Goal: Feedback & Contribution: Submit feedback/report problem

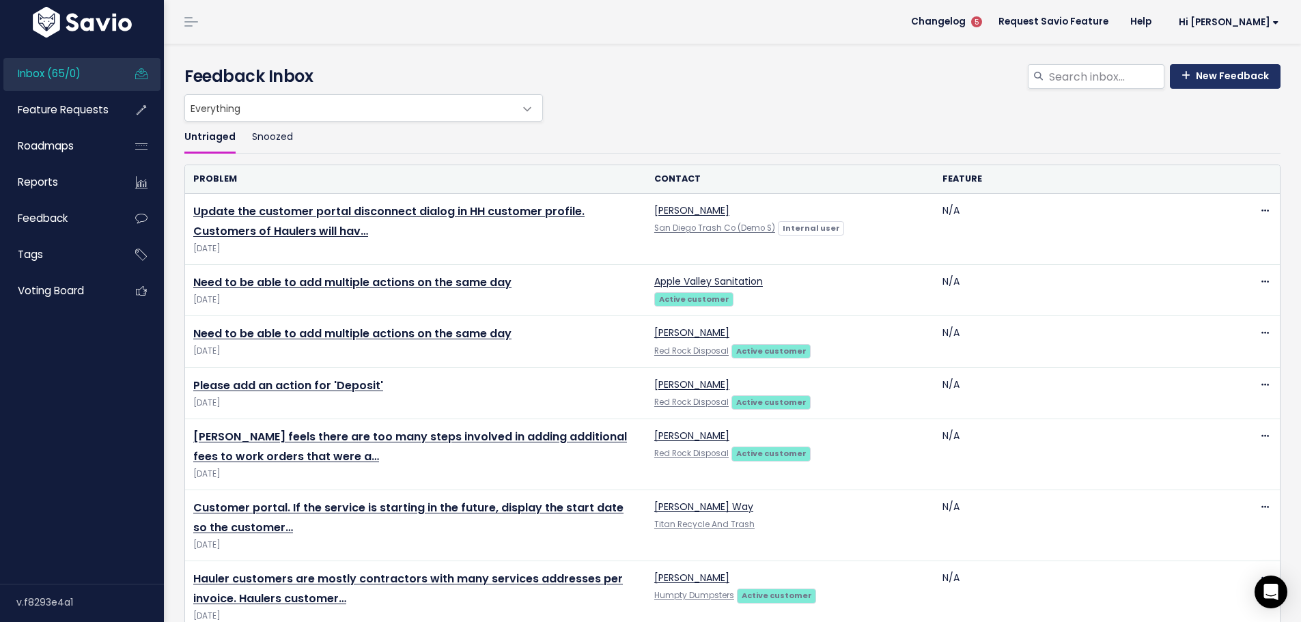
click at [1190, 89] on link "New Feedback" at bounding box center [1225, 76] width 111 height 25
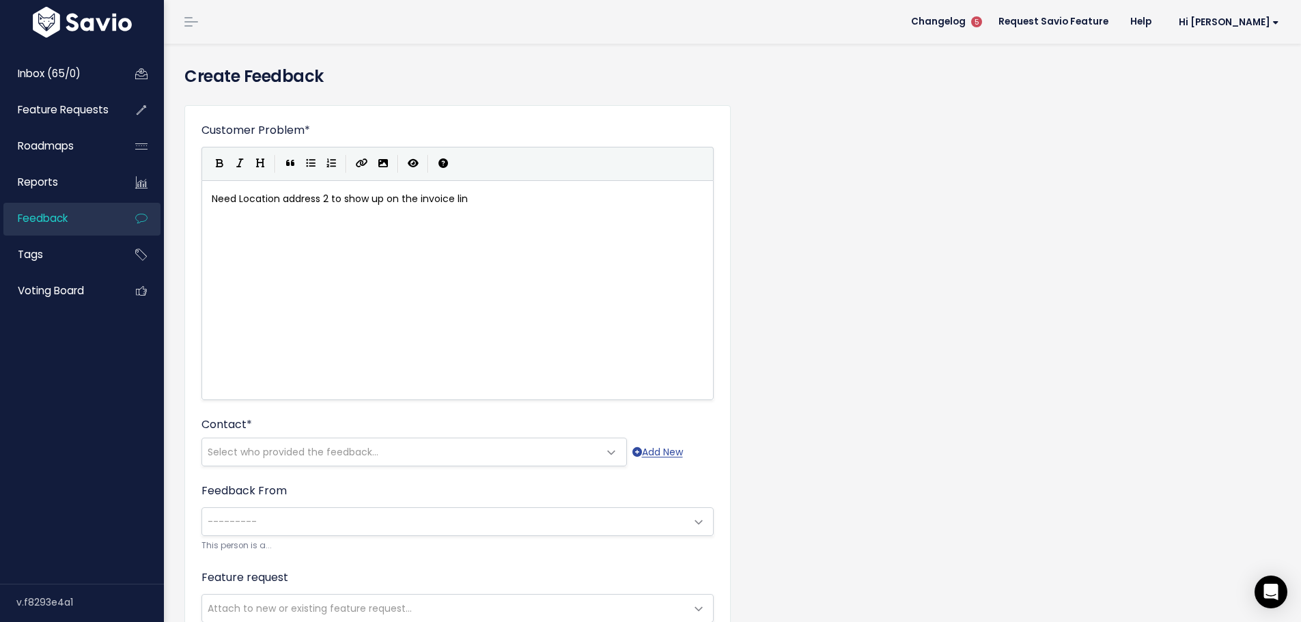
scroll to position [6, 326]
type textarea "Need Location address 2 to show up on the invoice line."
click at [309, 206] on span "Need Location address 2 to show up on the invoice line." at bounding box center [344, 199] width 264 height 14
type textarea "A"
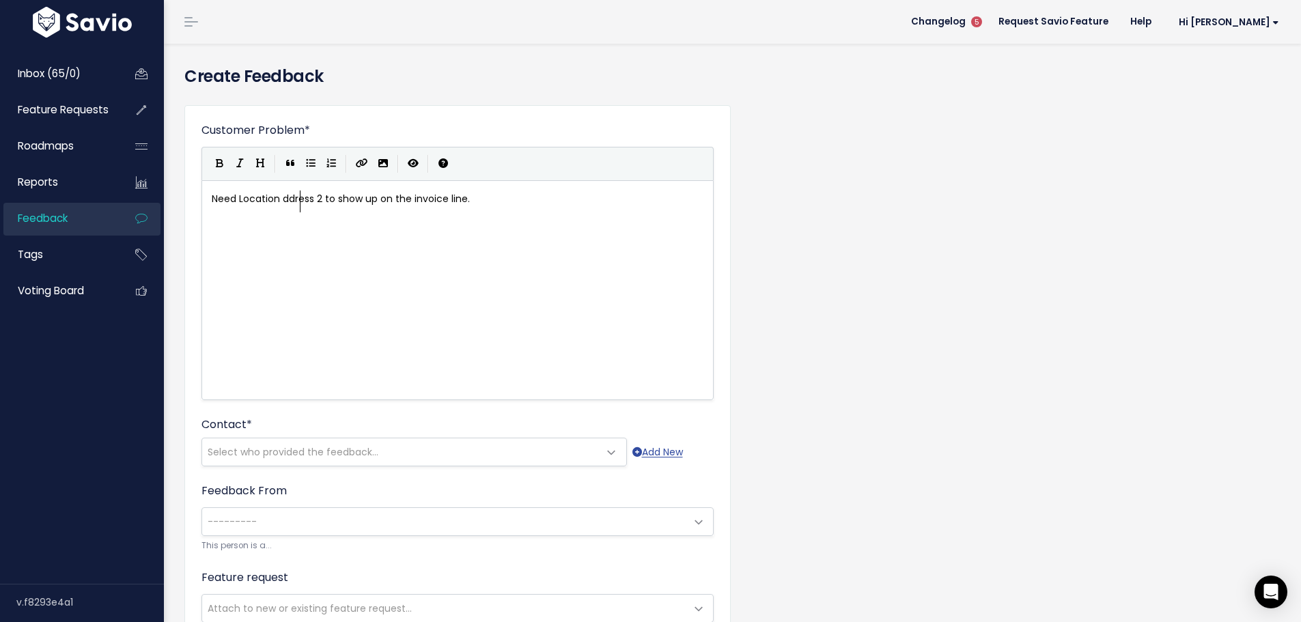
scroll to position [6, 8]
click at [564, 208] on pre "Need Location Address 2 to show up on the invoice line." at bounding box center [462, 199] width 507 height 17
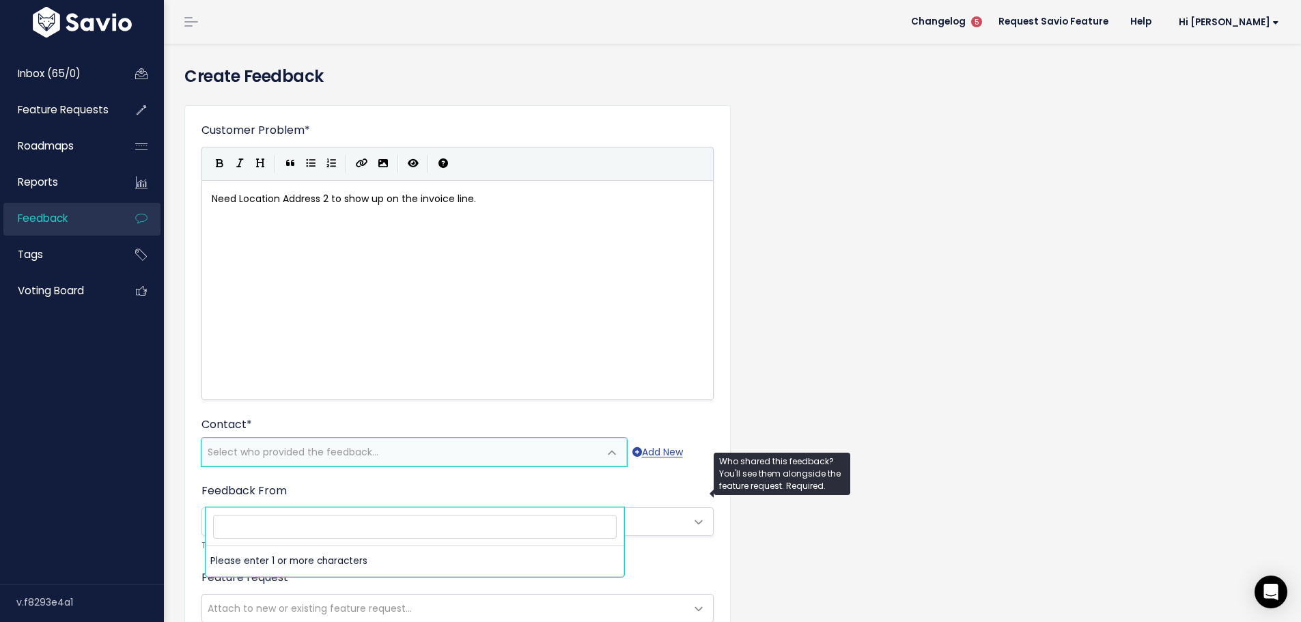
click at [311, 459] on span "Select who provided the feedback..." at bounding box center [293, 452] width 171 height 14
click at [259, 535] on input "search" at bounding box center [415, 527] width 404 height 24
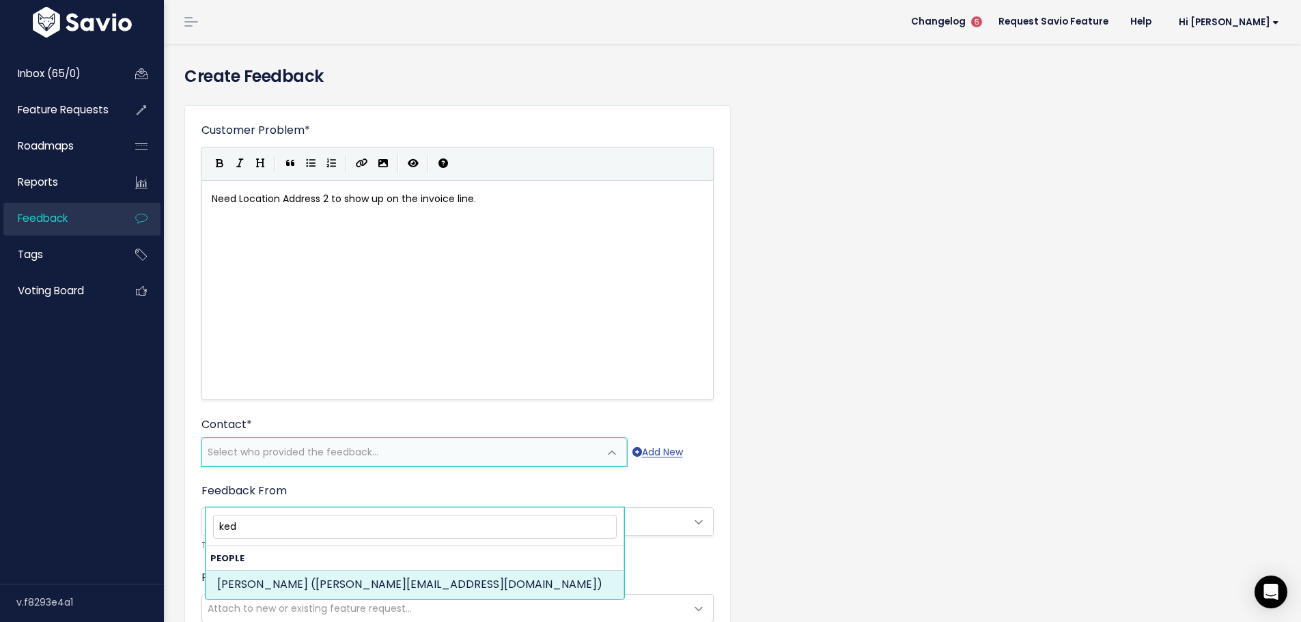
type input "ked"
select select "88214307"
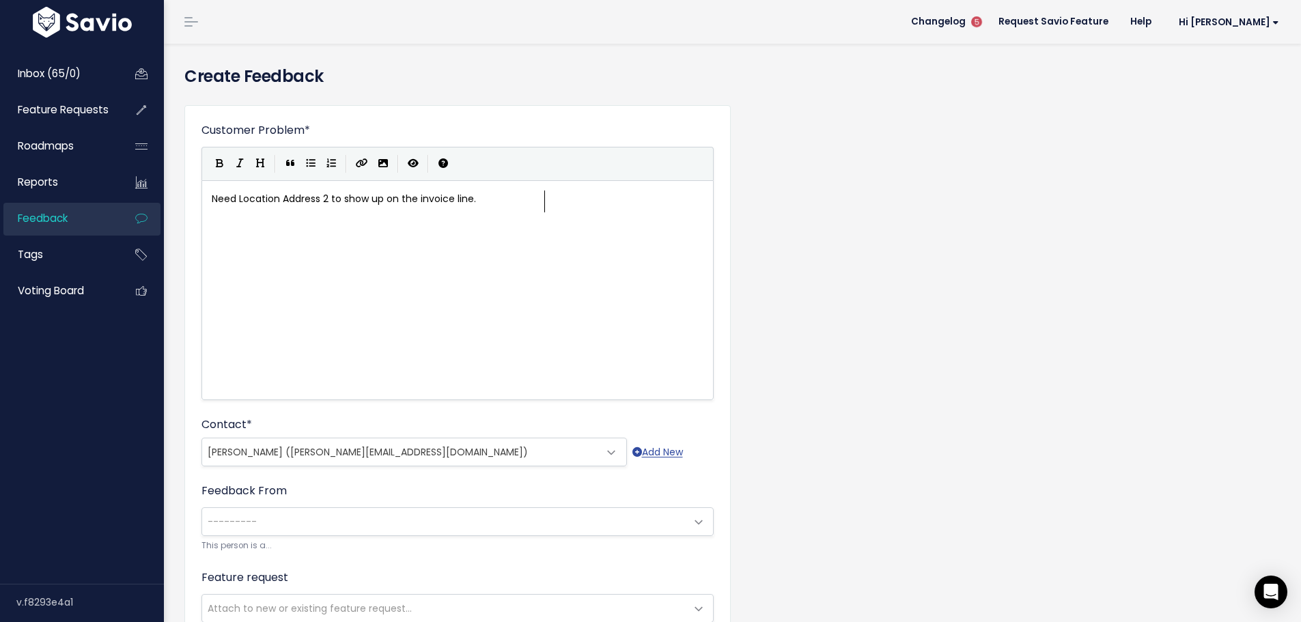
scroll to position [6, 0]
click at [224, 275] on div "xxxxxxxxxx Need Location Address 2 to show up on the invoice line." at bounding box center [474, 307] width 531 height 239
type textarea "​"
paste textarea
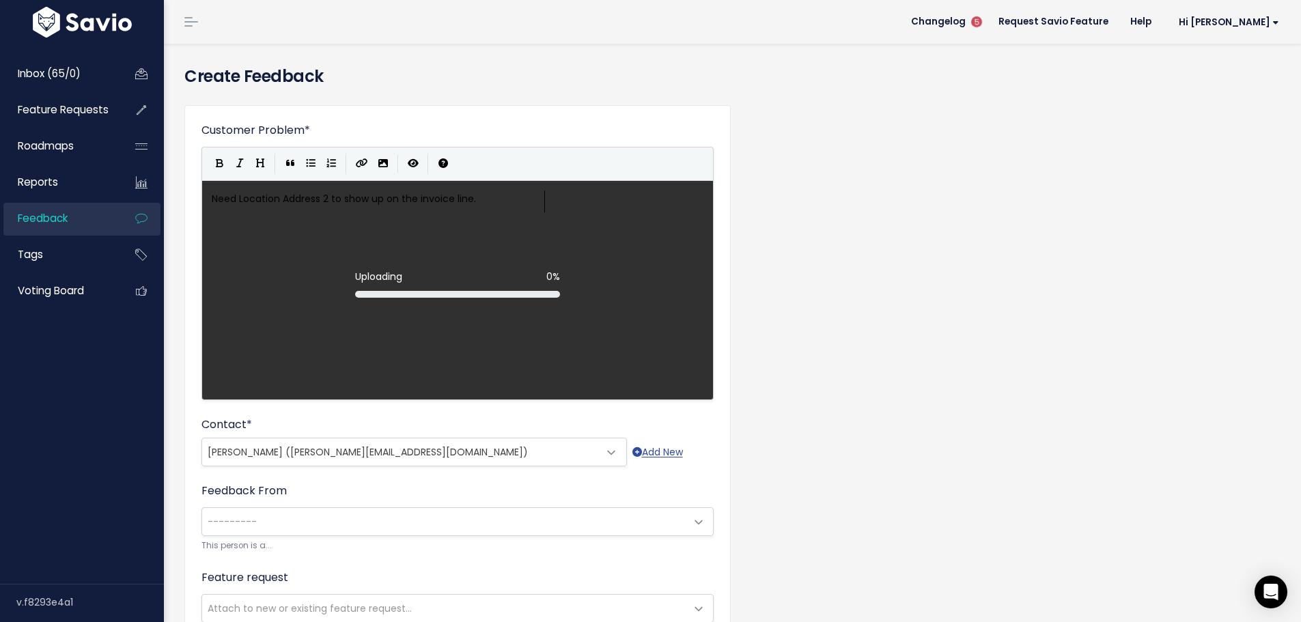
scroll to position [2, 0]
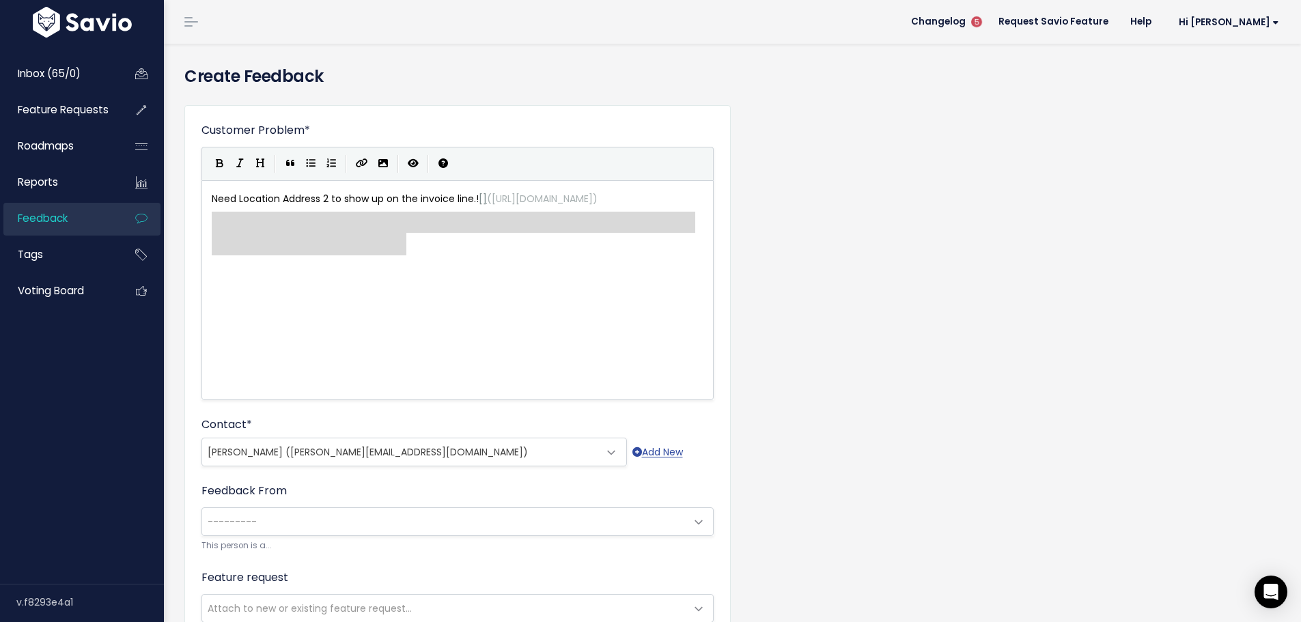
drag, startPoint x: 216, startPoint y: 254, endPoint x: 416, endPoint y: 283, distance: 201.5
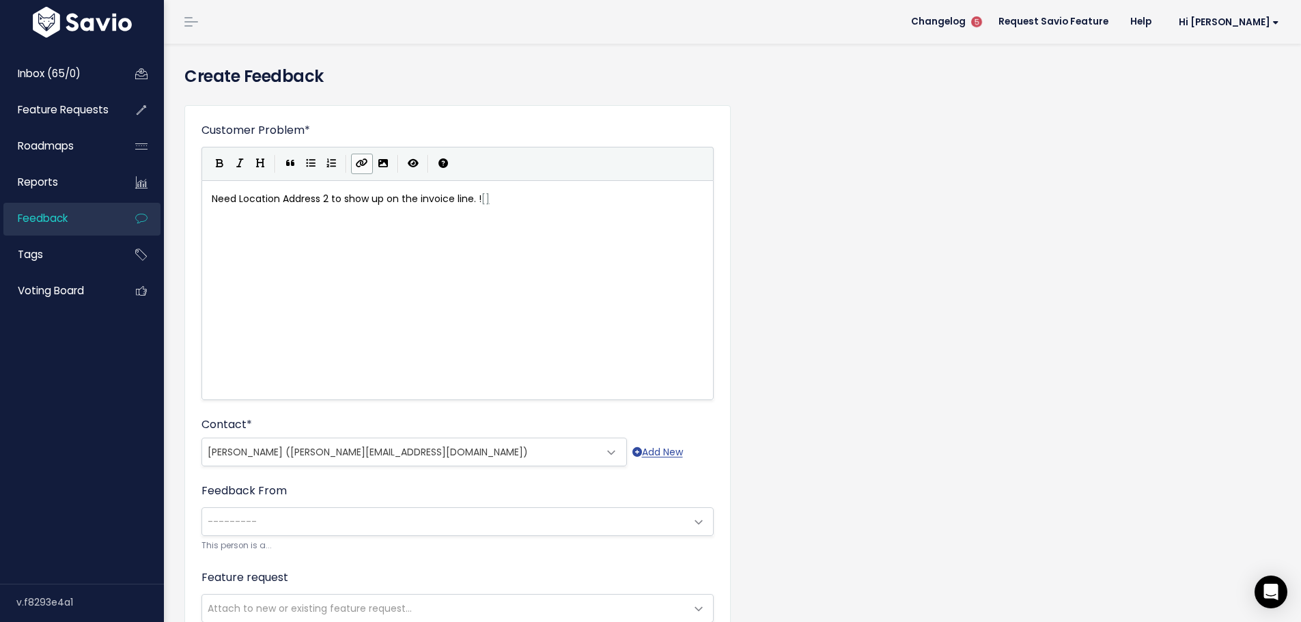
type textarea "​"
click at [388, 168] on icon "Import an image" at bounding box center [383, 163] width 10 height 10
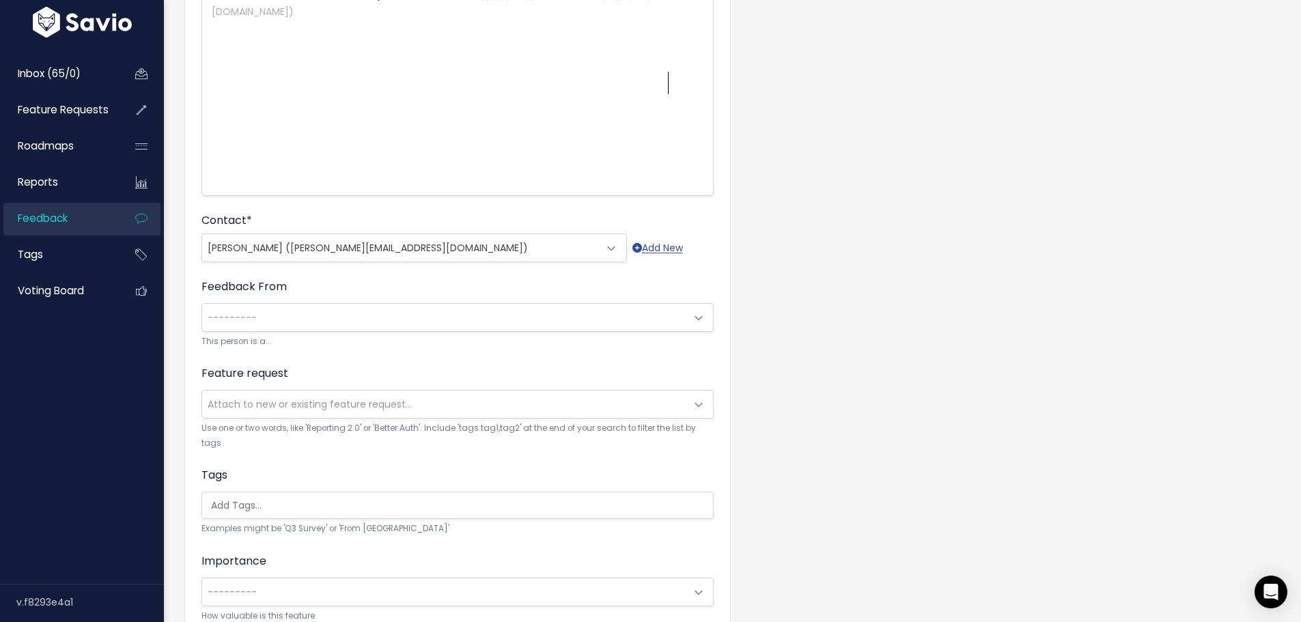
scroll to position [205, 0]
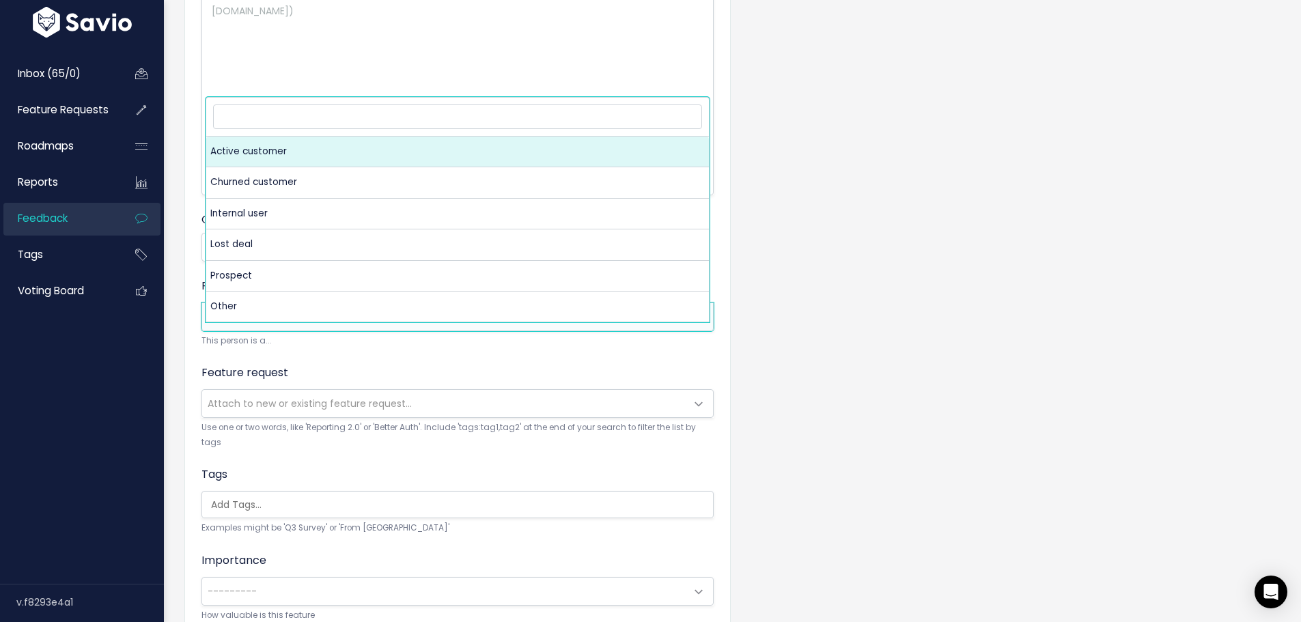
click at [276, 331] on span "---------" at bounding box center [444, 316] width 484 height 27
select select "ACTIVE"
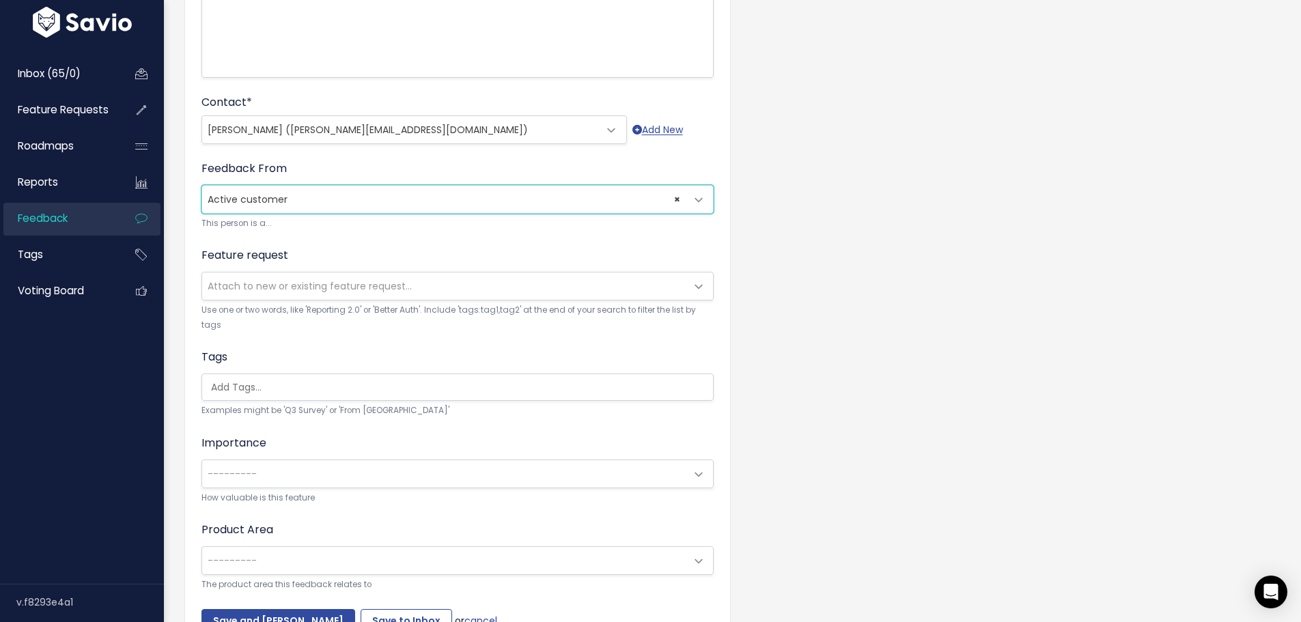
scroll to position [341, 0]
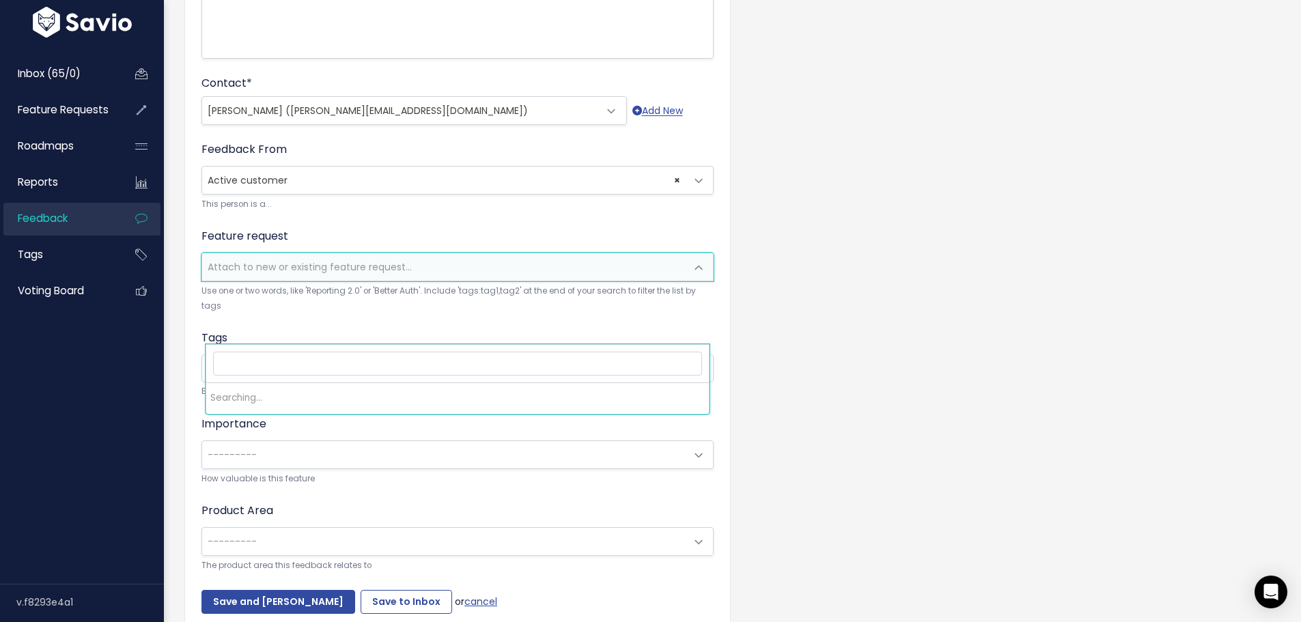
click at [270, 274] on span "Attach to new or existing feature request..." at bounding box center [310, 267] width 204 height 14
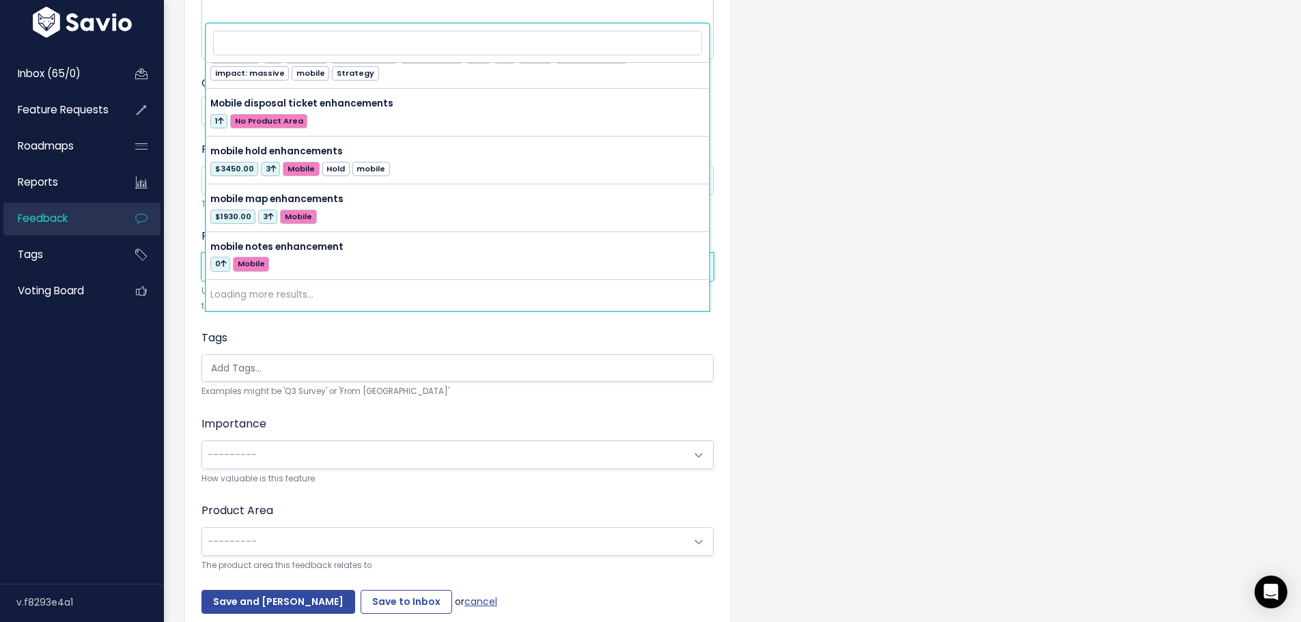
scroll to position [8986, 0]
select select "38884"
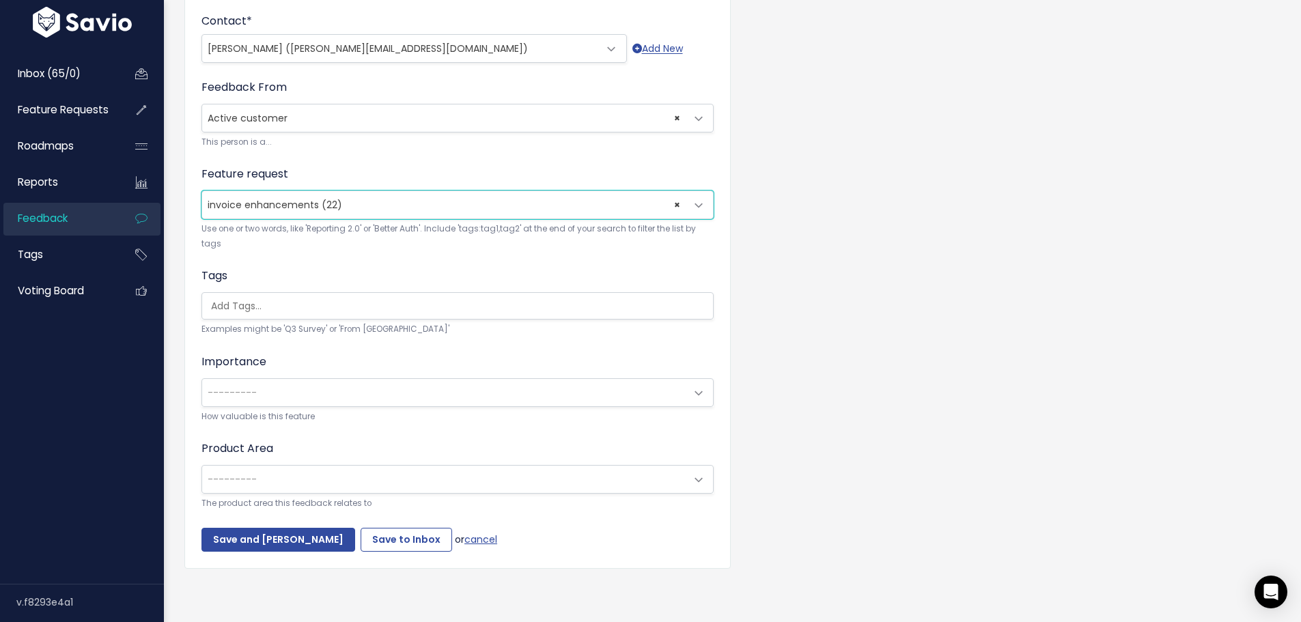
scroll to position [546, 0]
click at [234, 386] on span "---------" at bounding box center [232, 393] width 49 height 14
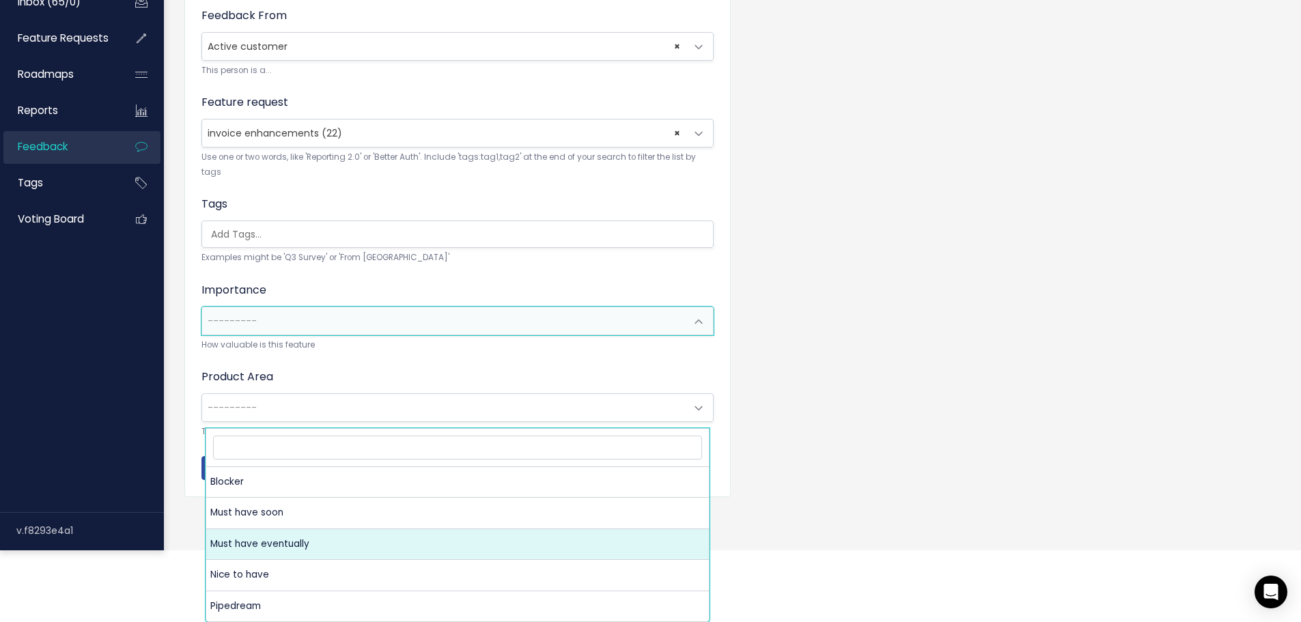
select select "MUST_HAVE_EVENTUALLY"
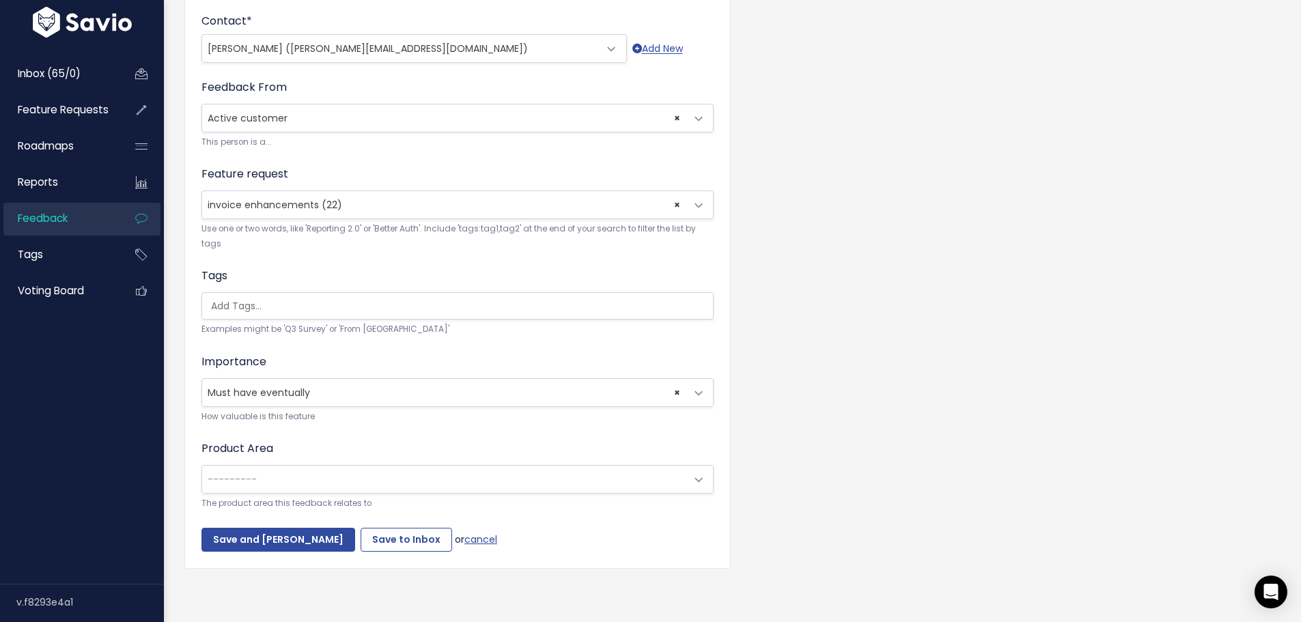
click at [260, 466] on span "---------" at bounding box center [444, 479] width 484 height 27
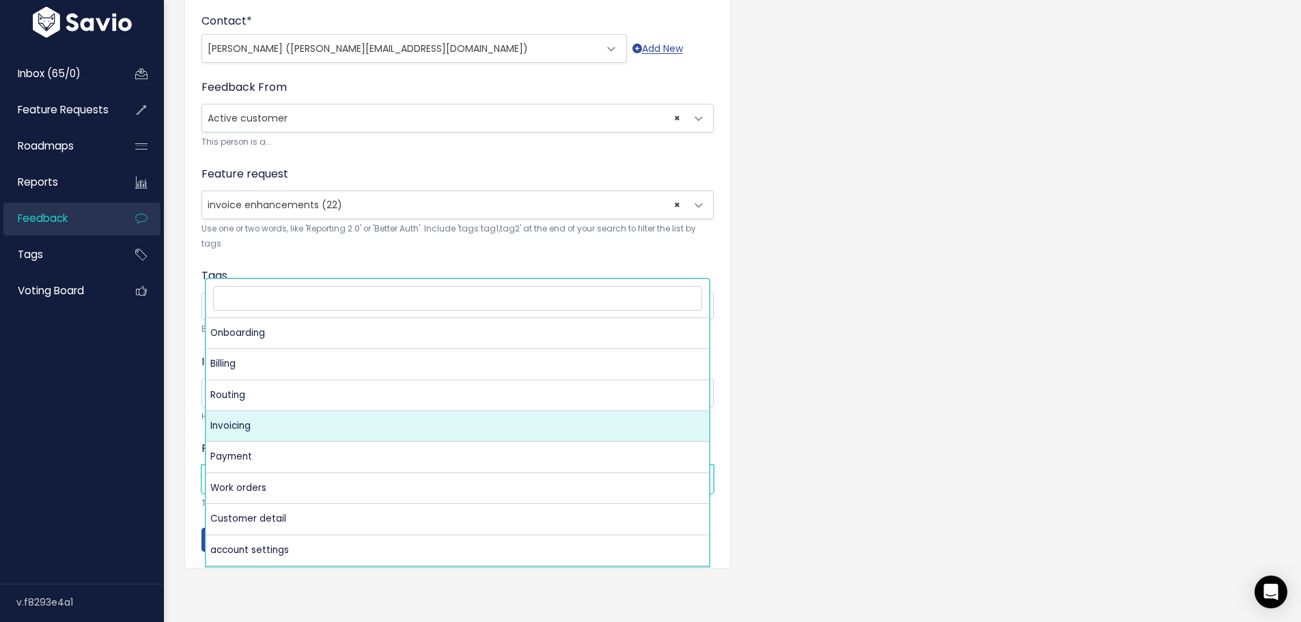
select select "MAIN:INVOICING"
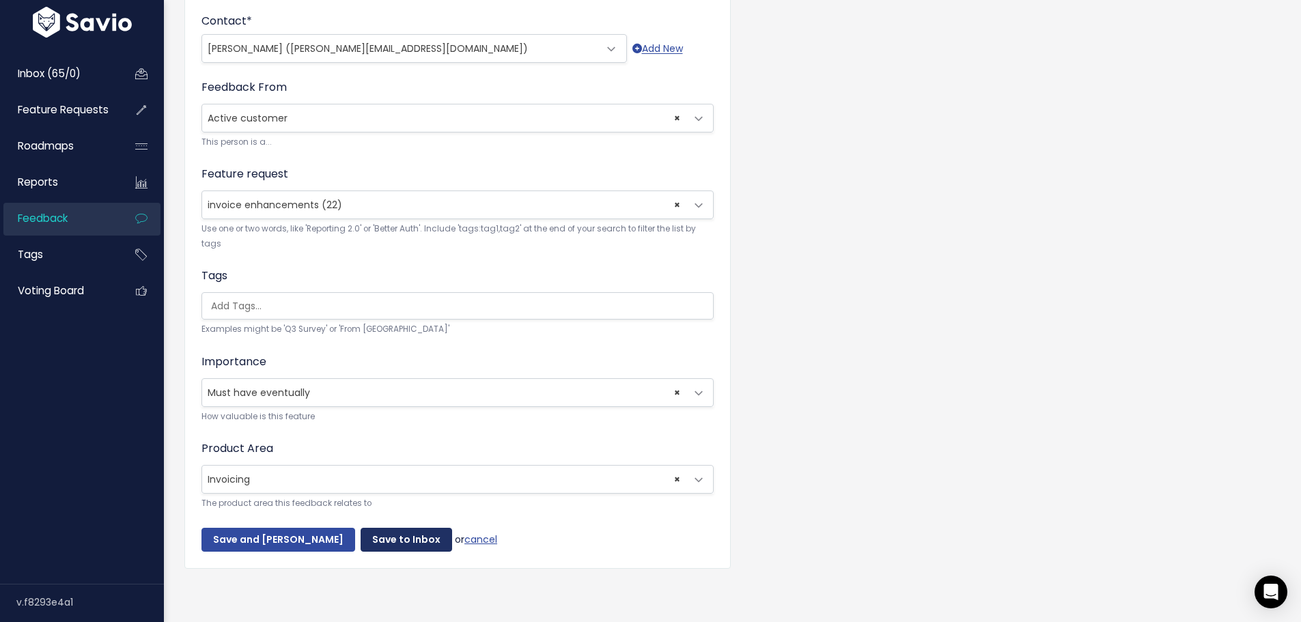
click at [438, 528] on input "Save to Inbox" at bounding box center [407, 540] width 92 height 25
